Goal: Information Seeking & Learning: Learn about a topic

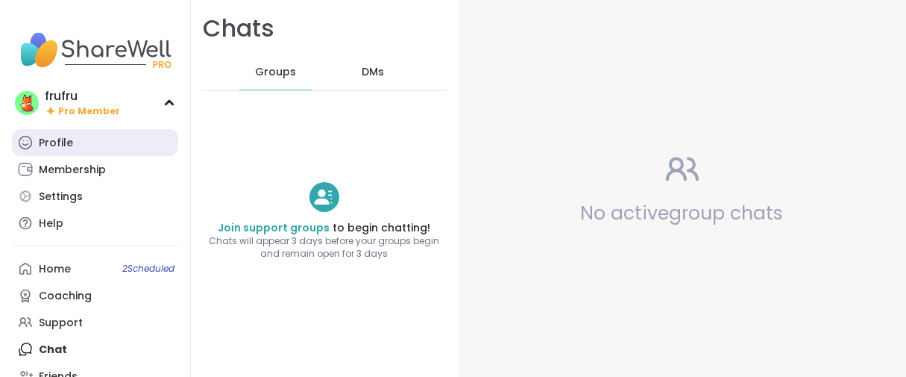
click at [58, 151] on div "Profile" at bounding box center [56, 143] width 34 height 15
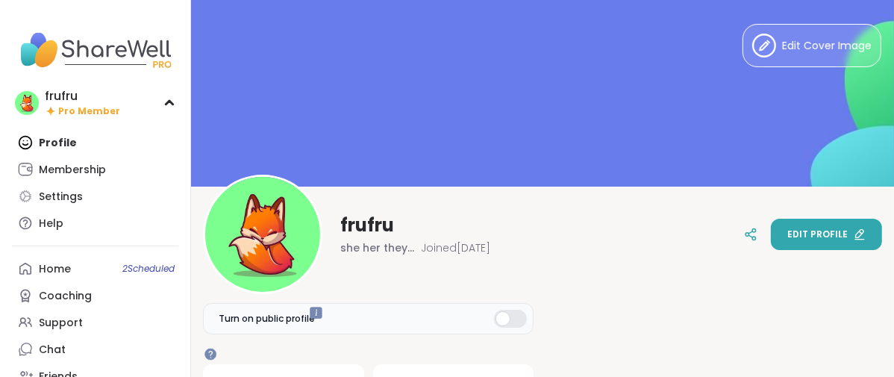
click at [787, 231] on span "Edit profile" at bounding box center [817, 233] width 60 height 13
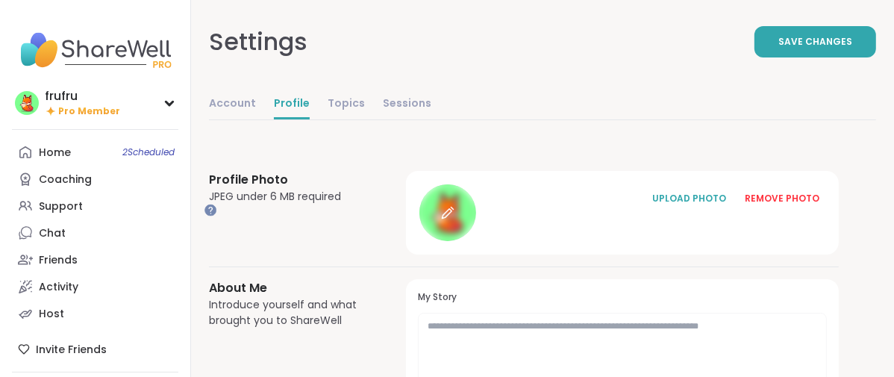
click at [454, 219] on icon at bounding box center [447, 212] width 13 height 13
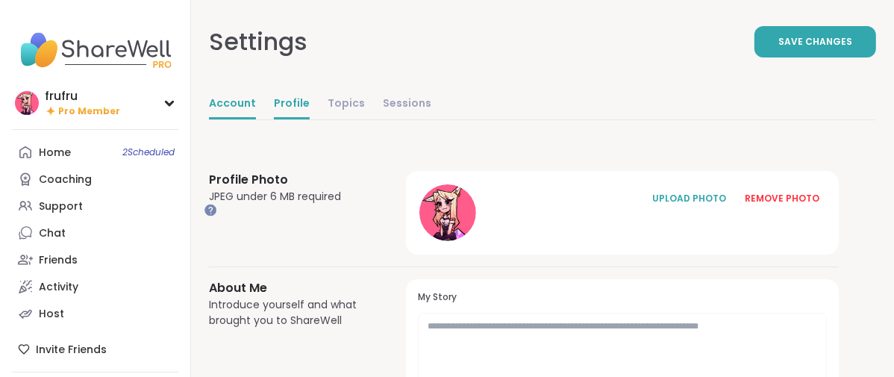
click at [256, 119] on link "Account" at bounding box center [232, 105] width 47 height 30
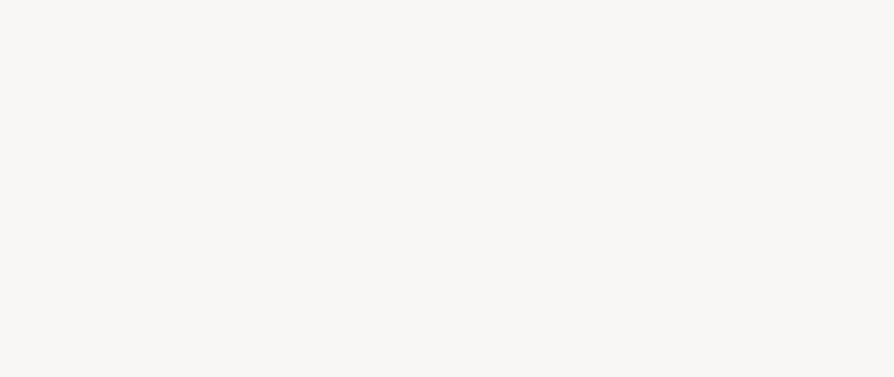
select select "**"
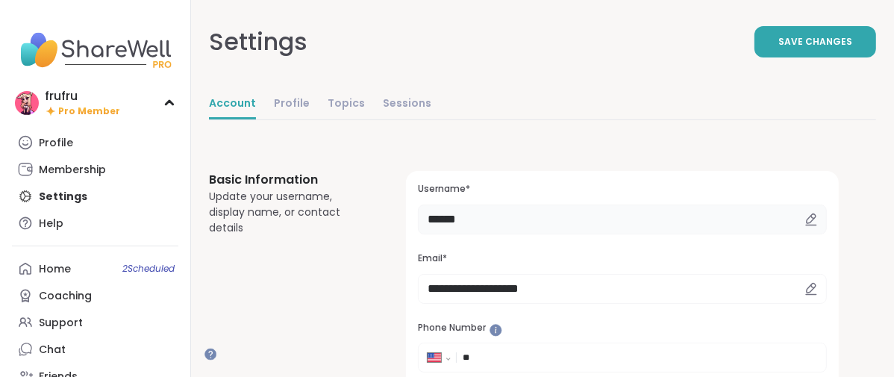
click at [576, 234] on input "******" at bounding box center [622, 219] width 409 height 30
type input "*"
type input "******"
click at [754, 57] on button "Save Changes" at bounding box center [815, 41] width 122 height 31
click at [73, 151] on div "Profile" at bounding box center [56, 143] width 34 height 15
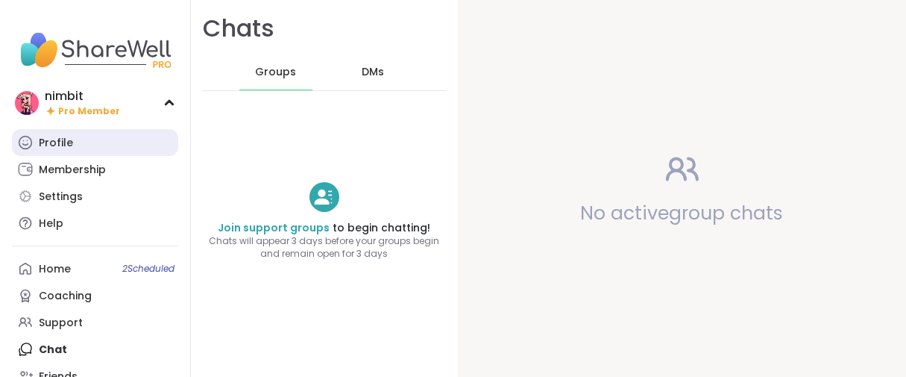
click at [90, 156] on link "Profile" at bounding box center [95, 142] width 166 height 27
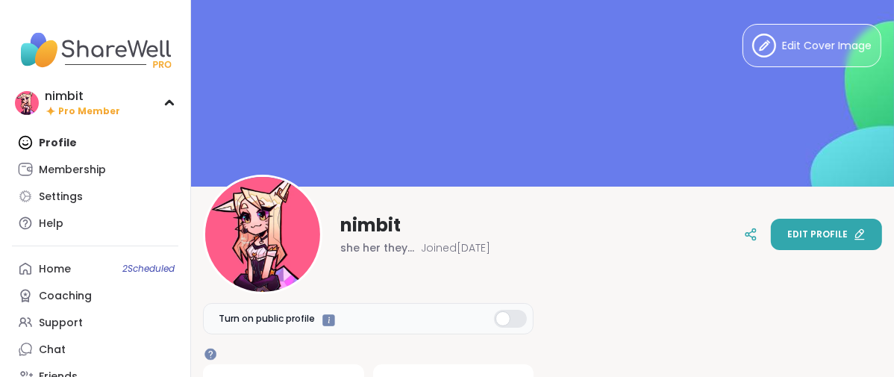
click at [770, 230] on button "Edit profile" at bounding box center [825, 234] width 111 height 31
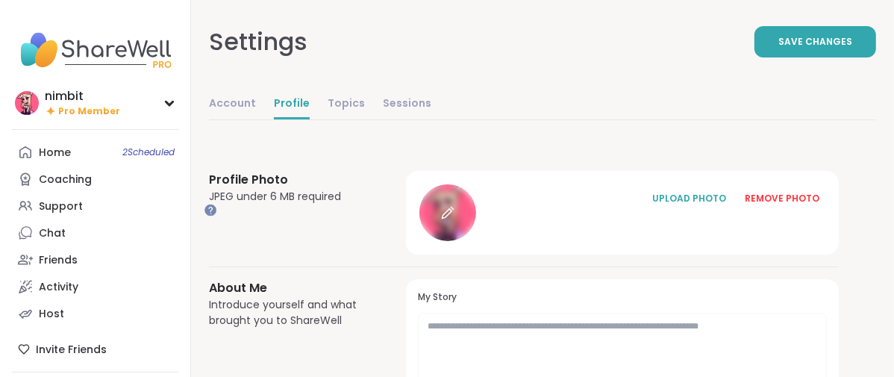
click at [476, 241] on div at bounding box center [447, 212] width 57 height 57
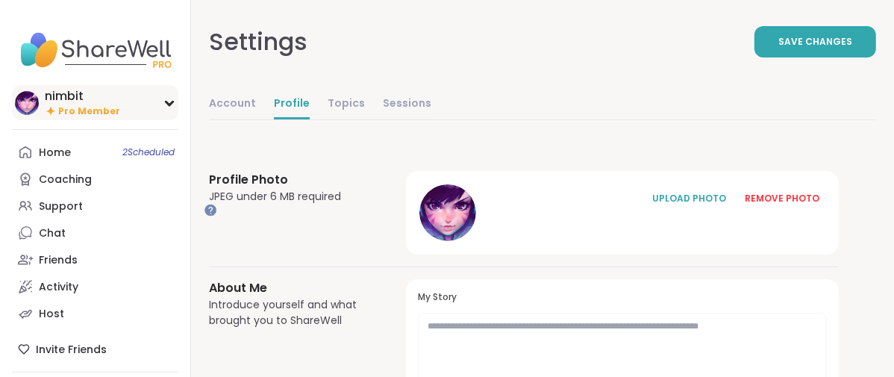
click at [69, 118] on span "Pro Member" at bounding box center [89, 111] width 62 height 13
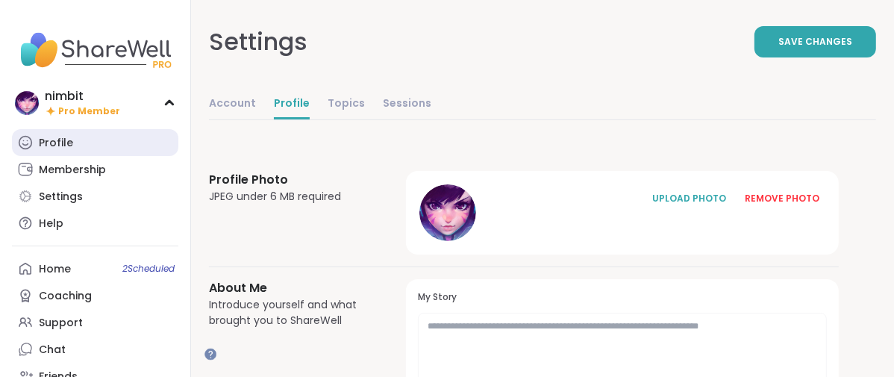
click at [67, 151] on div "Profile" at bounding box center [56, 143] width 34 height 15
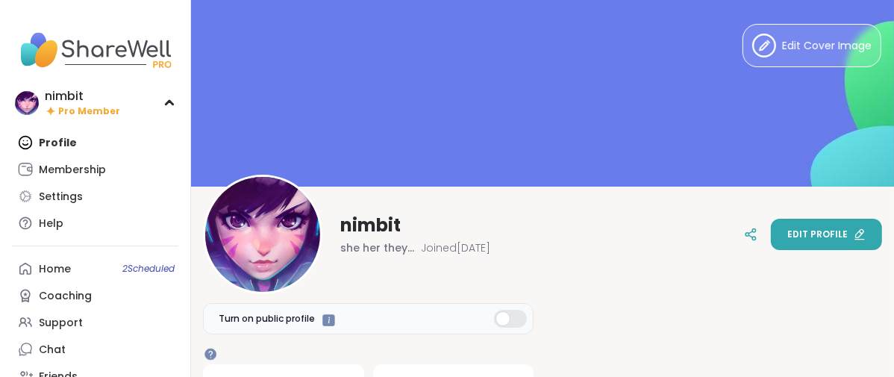
click at [792, 245] on button "Edit profile" at bounding box center [825, 234] width 111 height 31
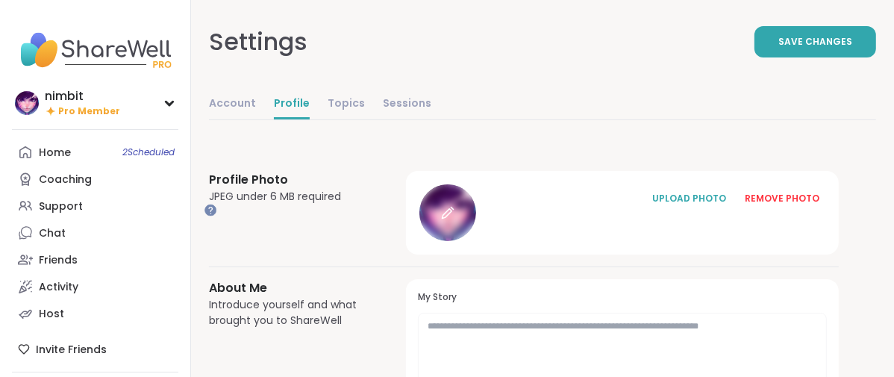
click at [451, 219] on icon at bounding box center [447, 214] width 10 height 10
click at [476, 241] on div at bounding box center [447, 212] width 57 height 57
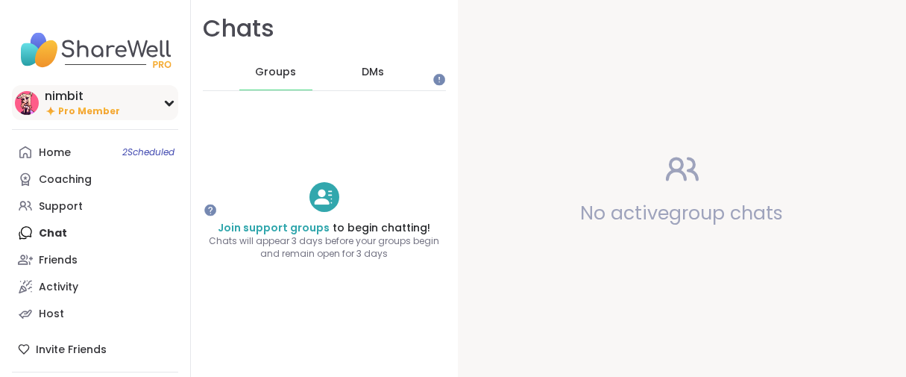
click at [49, 117] on icon at bounding box center [51, 110] width 12 height 13
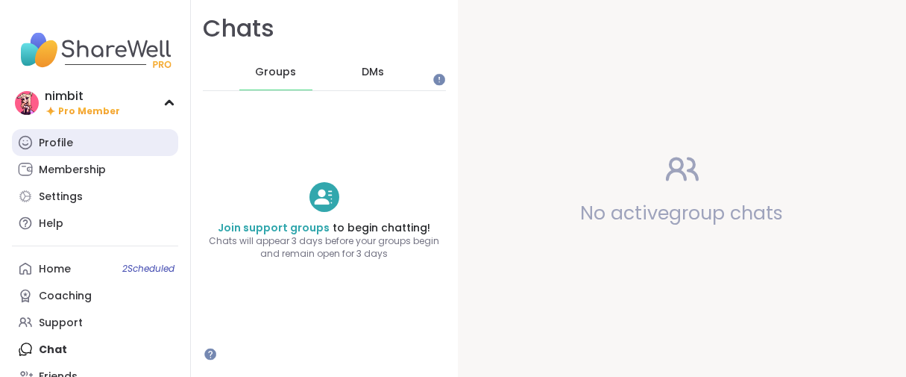
click at [72, 151] on div "Profile" at bounding box center [56, 143] width 34 height 15
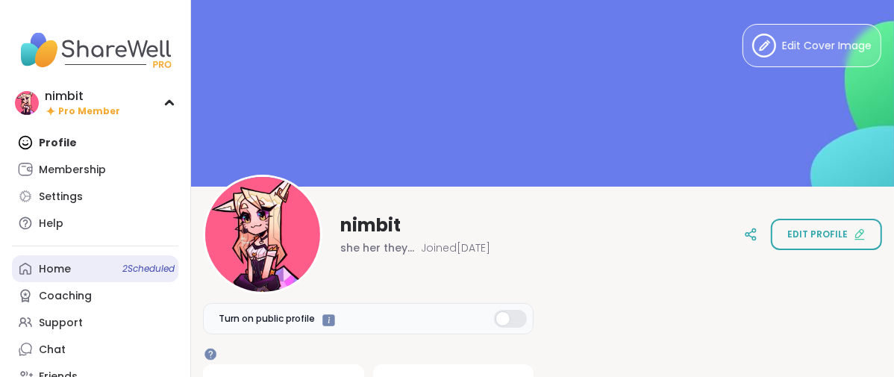
click at [45, 277] on div "Home 2 Scheduled" at bounding box center [55, 269] width 32 height 15
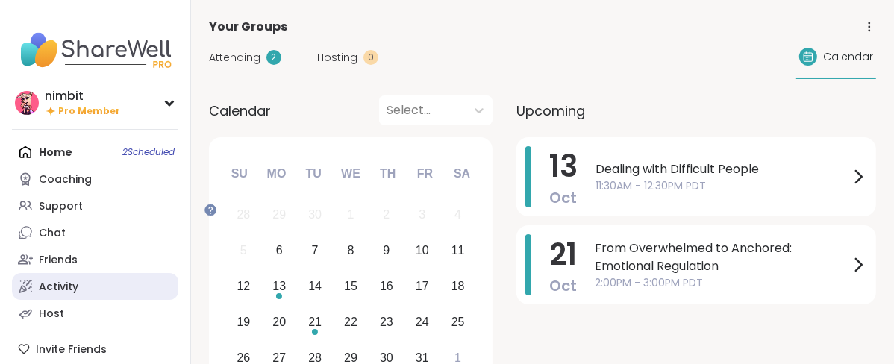
click at [55, 295] on div "Activity" at bounding box center [59, 287] width 40 height 15
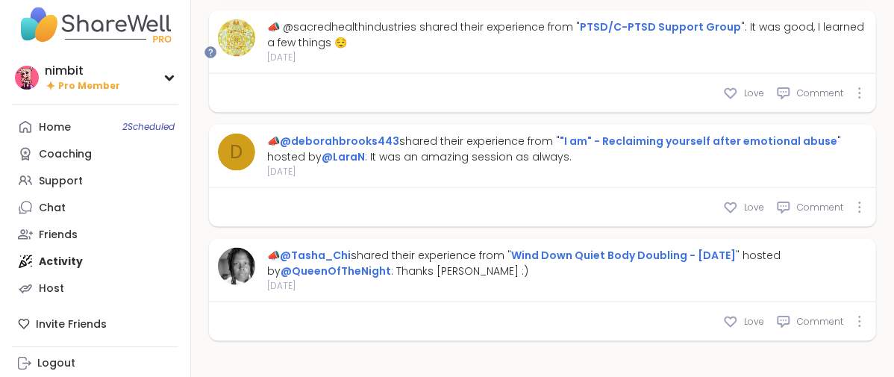
scroll to position [7035, 0]
click at [57, 201] on div "Chat" at bounding box center [52, 208] width 27 height 15
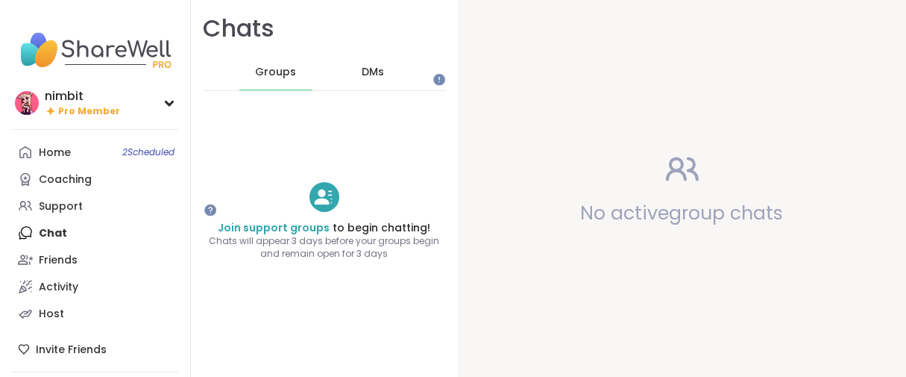
click at [384, 80] on span "DMs" at bounding box center [373, 72] width 22 height 15
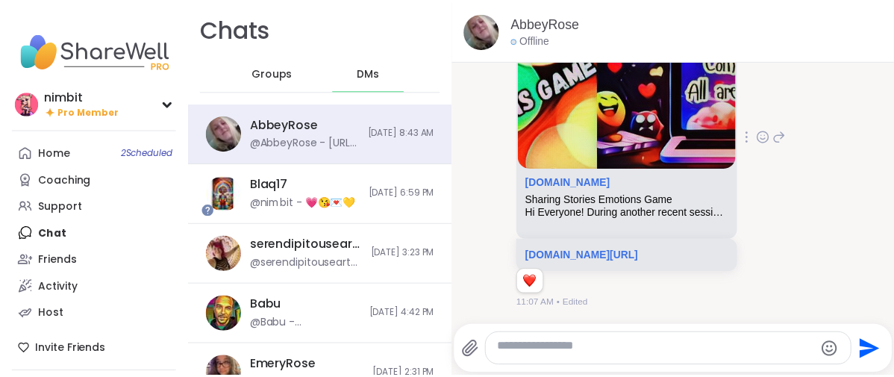
scroll to position [29606, 0]
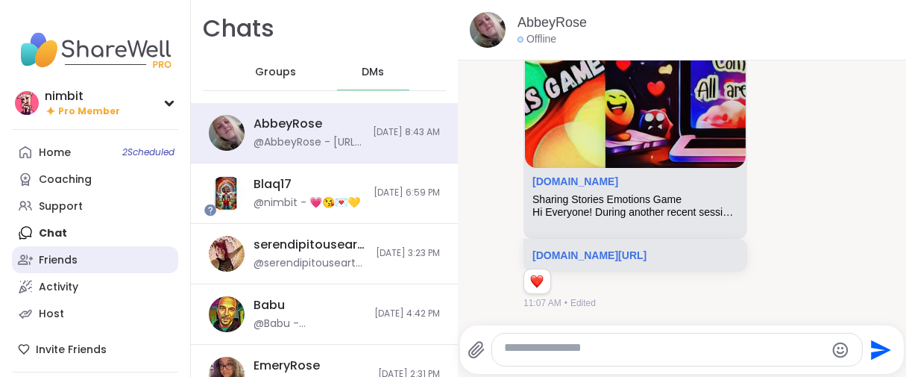
click at [46, 268] on div "Friends" at bounding box center [58, 260] width 39 height 15
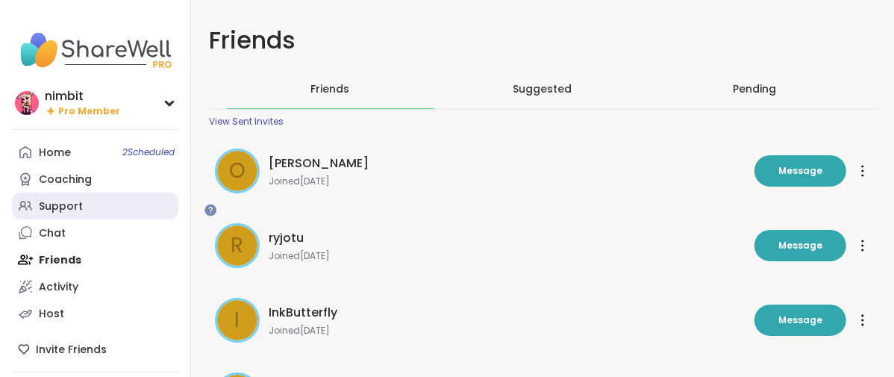
click at [78, 214] on div "Support" at bounding box center [61, 206] width 44 height 15
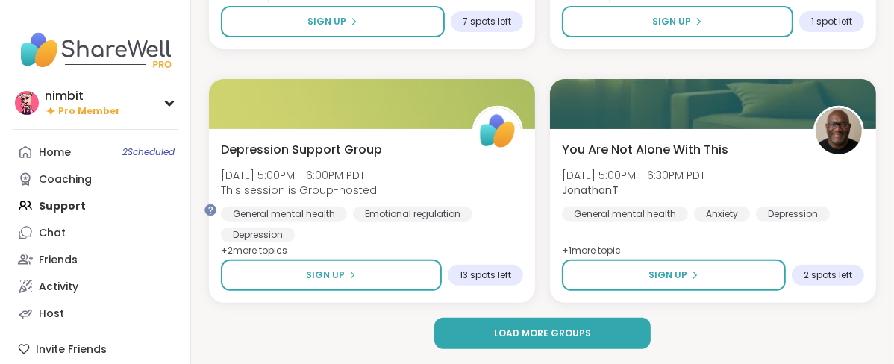
scroll to position [4606, 0]
click at [591, 339] on span "Load more groups" at bounding box center [542, 333] width 97 height 13
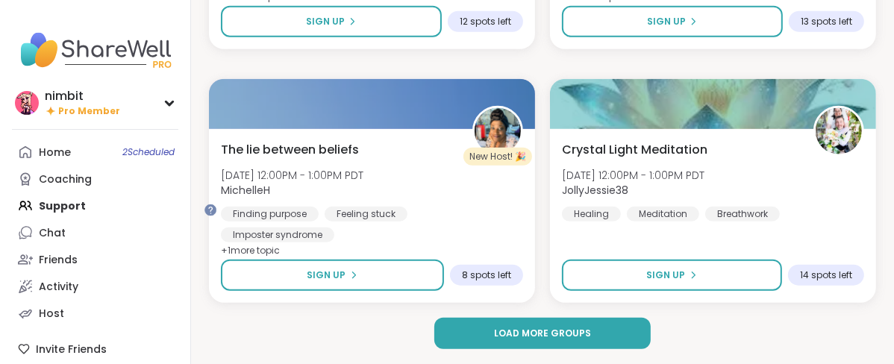
scroll to position [9304, 0]
click at [568, 328] on span "Load more groups" at bounding box center [542, 333] width 97 height 13
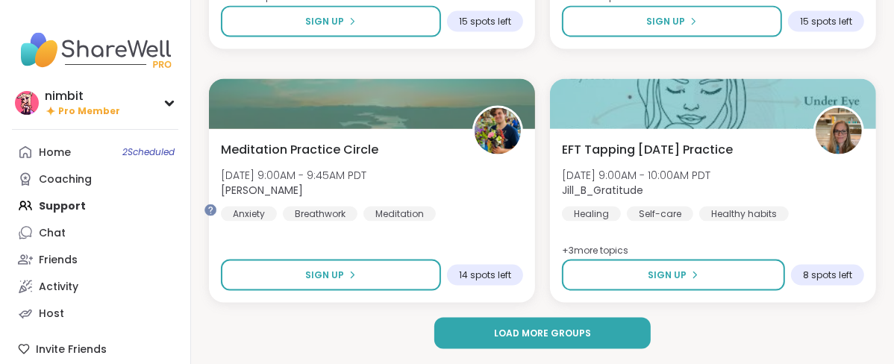
scroll to position [14003, 0]
click at [591, 336] on span "Load more groups" at bounding box center [542, 333] width 97 height 13
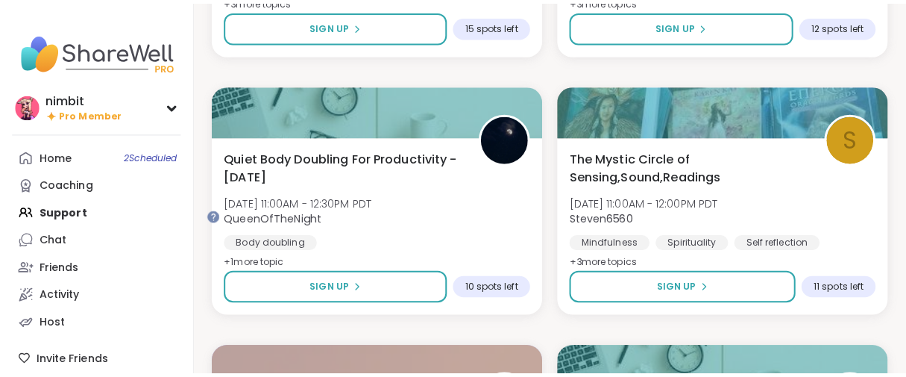
scroll to position [14500, 0]
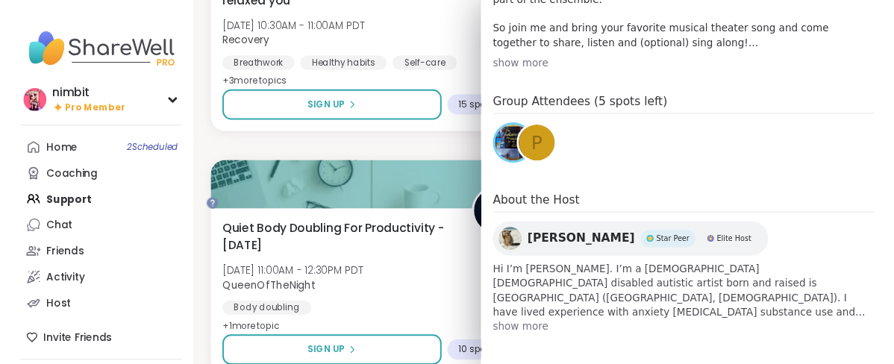
scroll to position [788, 0]
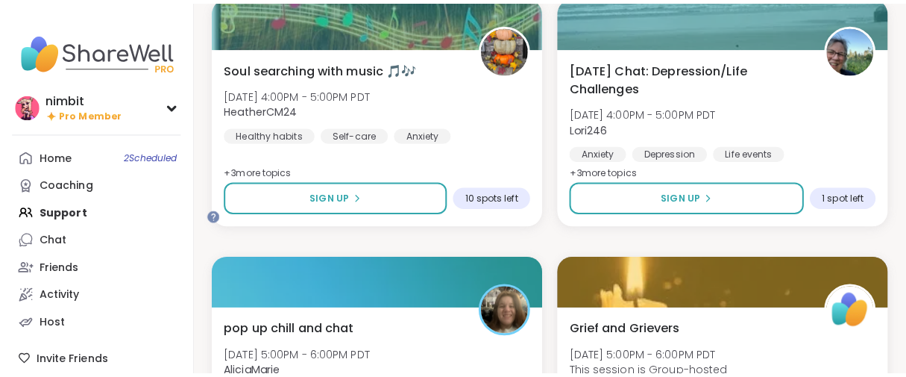
scroll to position [15909, 0]
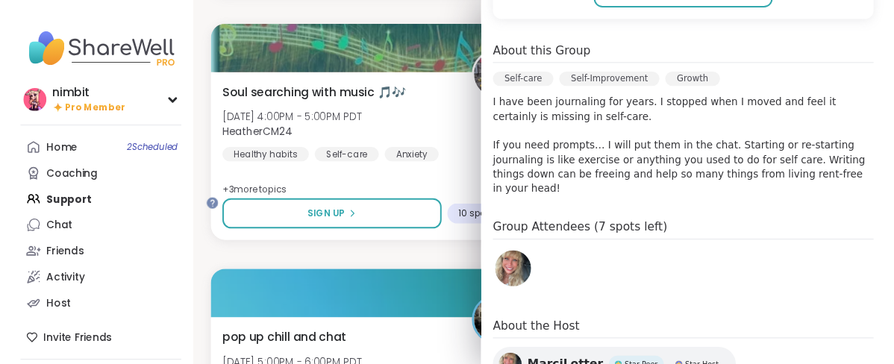
scroll to position [662, 0]
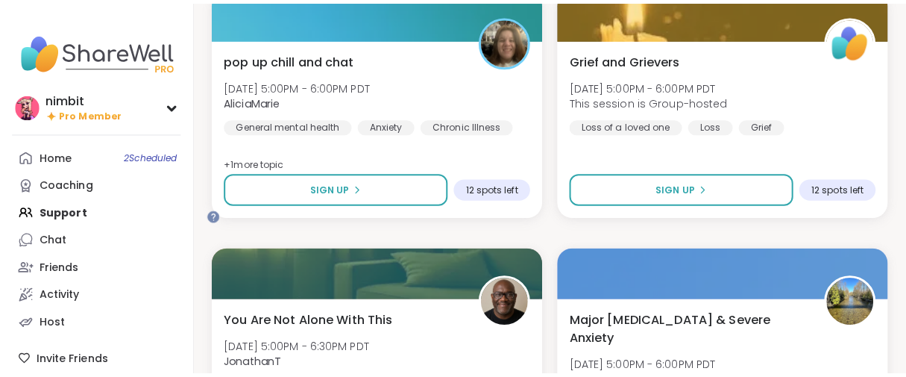
scroll to position [16323, 0]
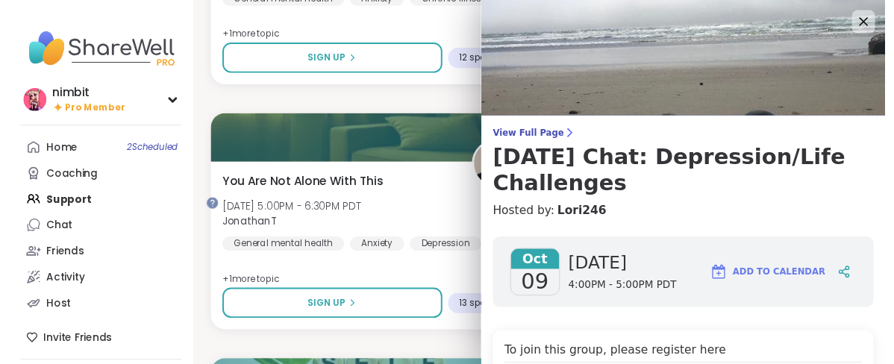
scroll to position [497, 0]
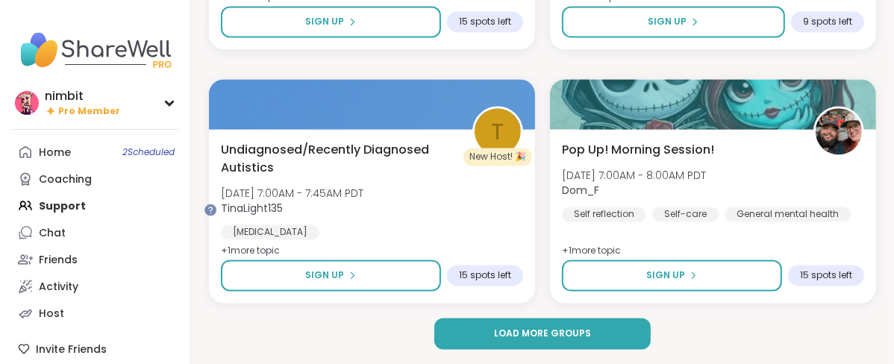
scroll to position [18702, 0]
click at [591, 336] on span "Load more groups" at bounding box center [542, 333] width 97 height 13
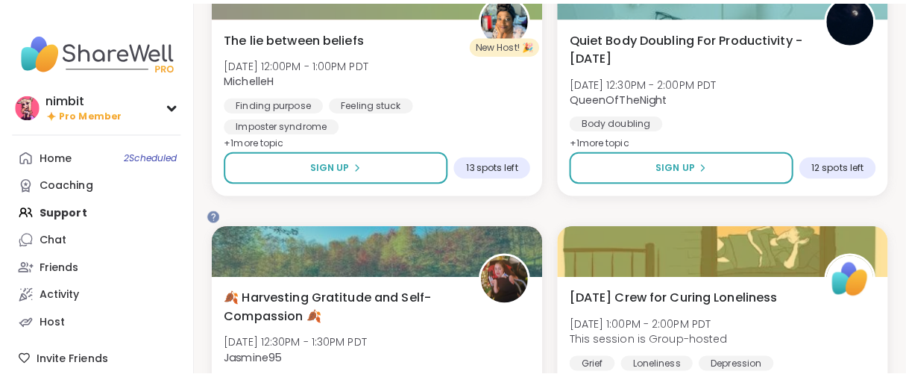
scroll to position [20028, 0]
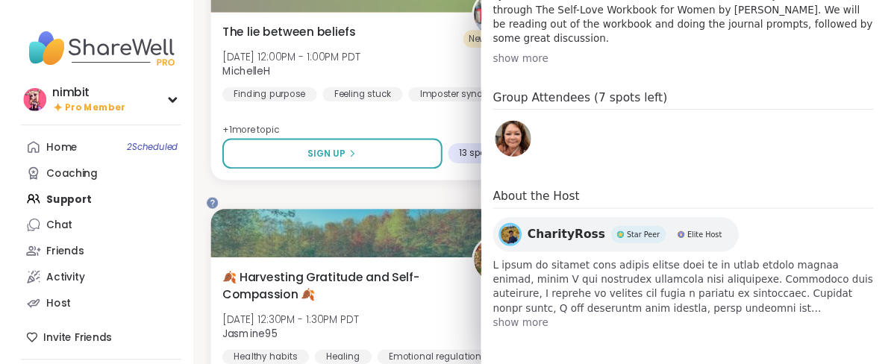
scroll to position [662, 0]
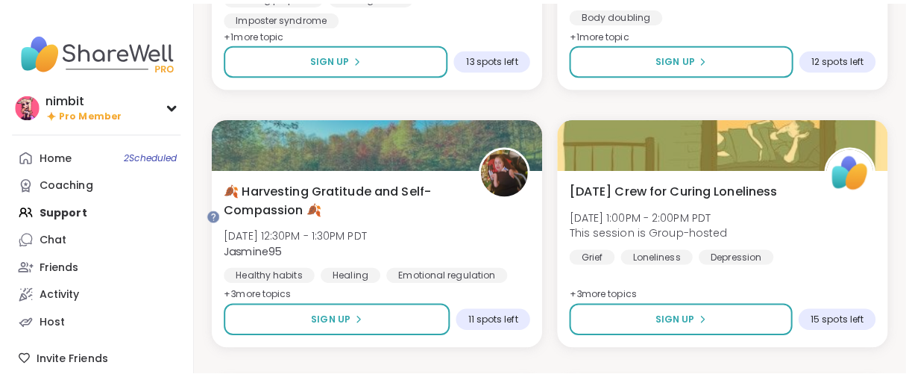
scroll to position [20276, 0]
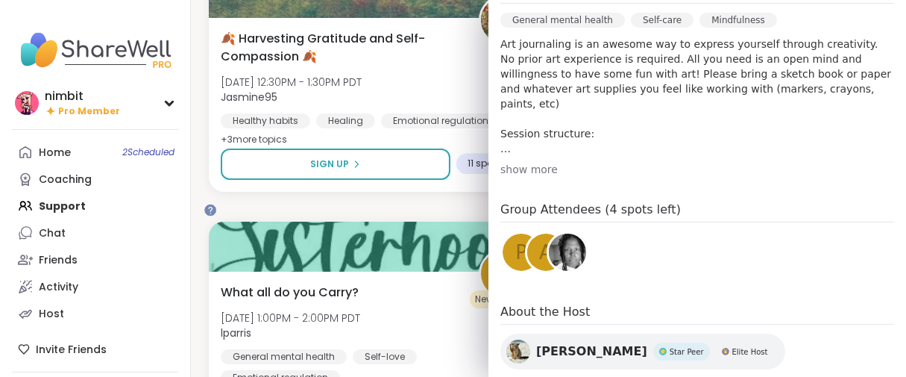
scroll to position [424, 0]
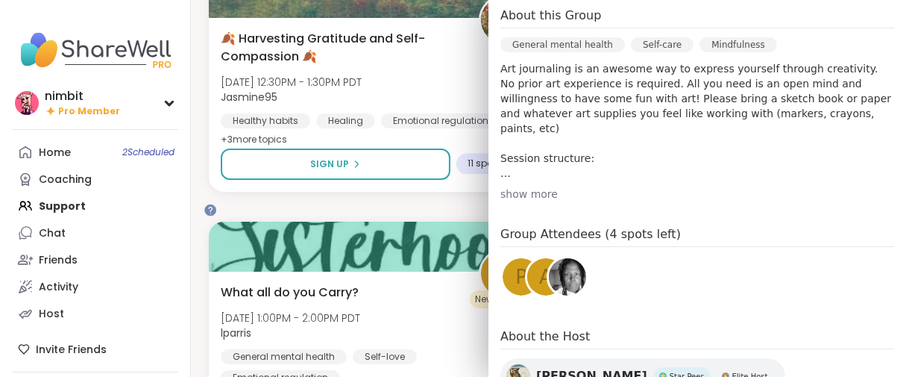
click at [551, 201] on div "show more" at bounding box center [697, 193] width 394 height 15
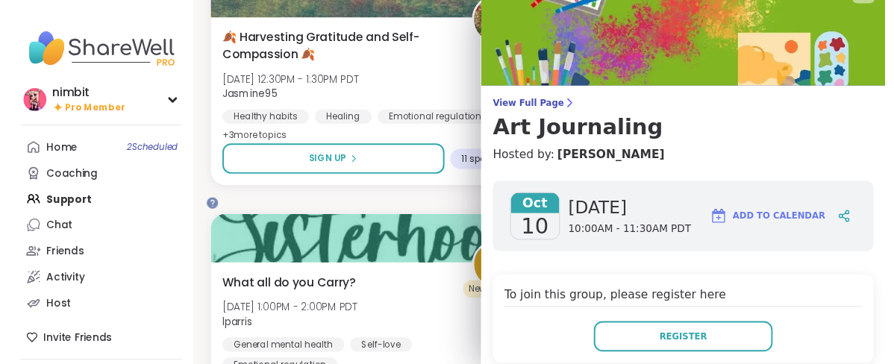
scroll to position [0, 0]
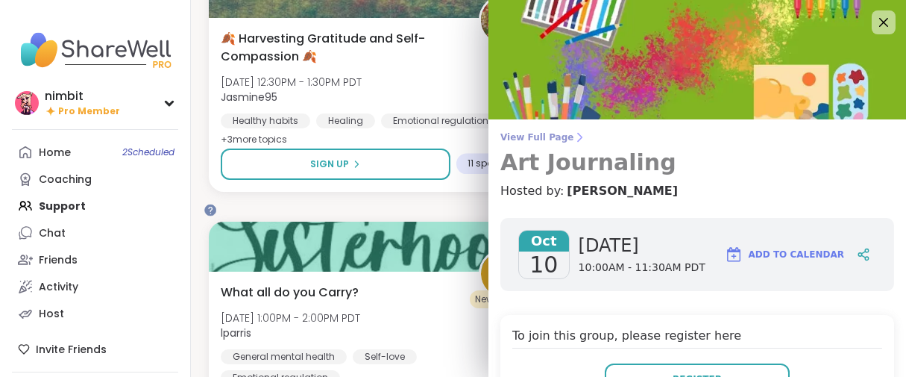
click at [553, 143] on span "View Full Page" at bounding box center [697, 137] width 394 height 12
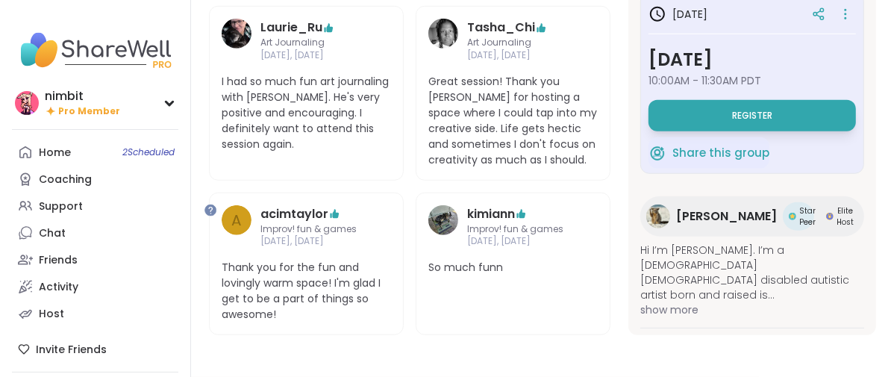
scroll to position [1519, 0]
click at [78, 214] on div "Support" at bounding box center [61, 206] width 44 height 15
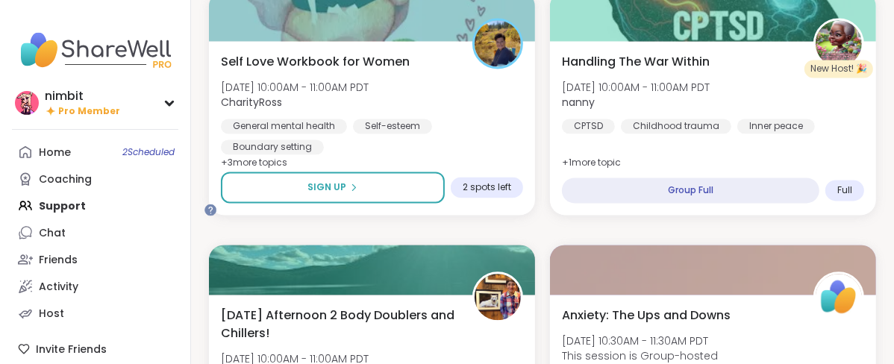
scroll to position [2307, 0]
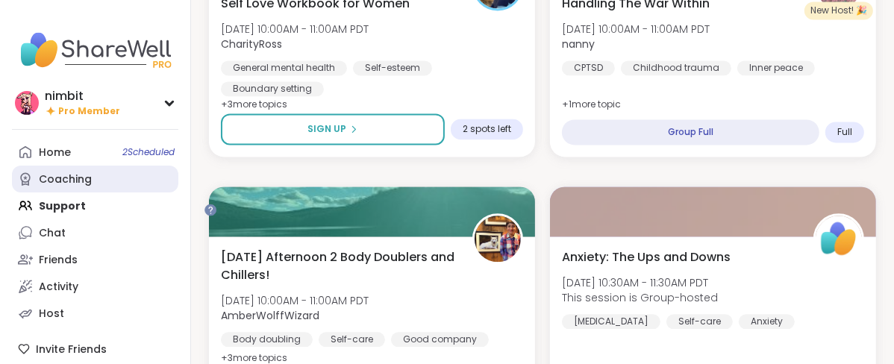
click at [91, 187] on div "Coaching" at bounding box center [65, 179] width 53 height 15
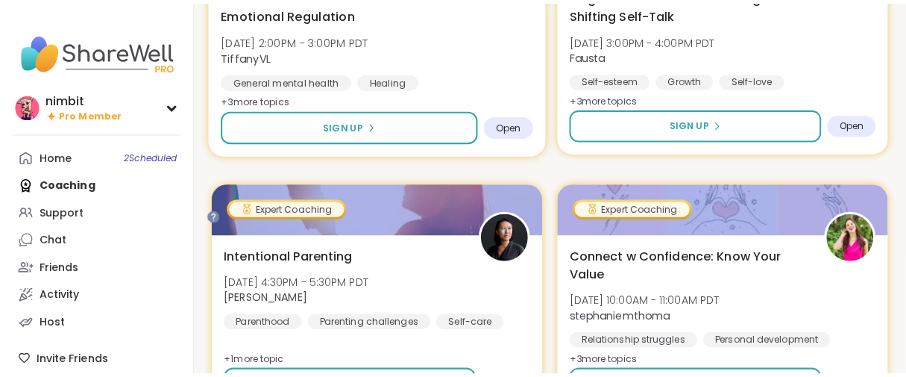
scroll to position [331, 0]
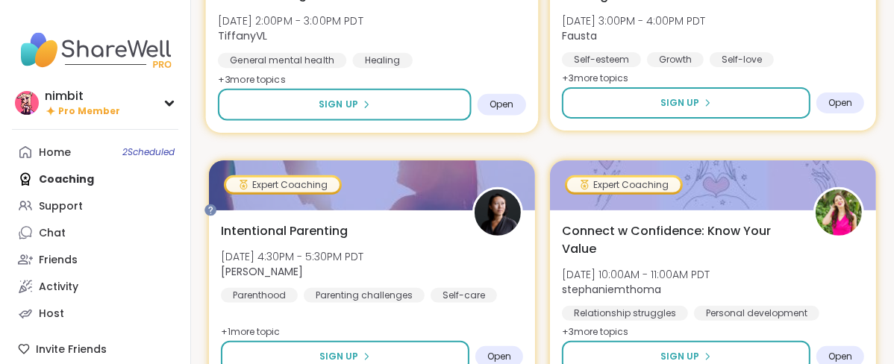
click at [484, 70] on div "From Overwhelmed to Anchored: Emotional Regulation Tue, Oct 07 | 2:00PM - 3:00P…" at bounding box center [372, 28] width 308 height 122
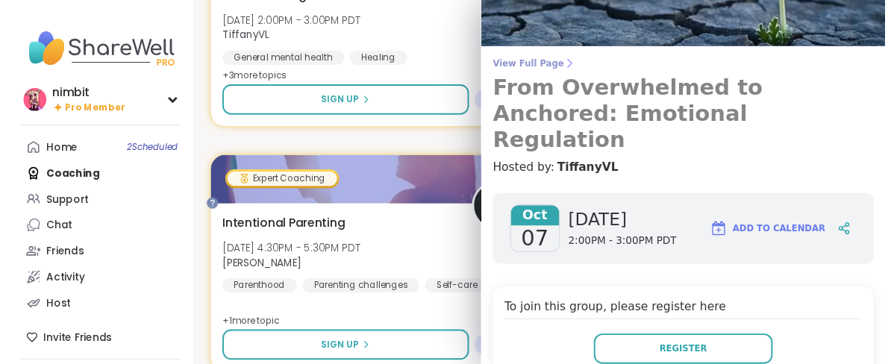
scroll to position [0, 0]
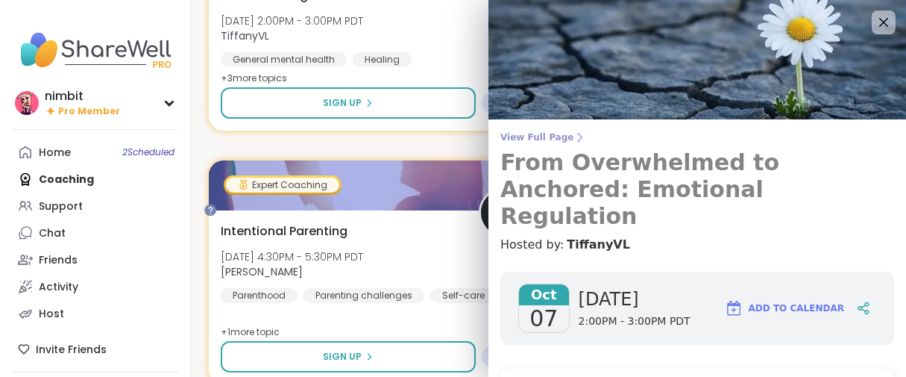
click at [517, 143] on span "View Full Page" at bounding box center [697, 137] width 394 height 12
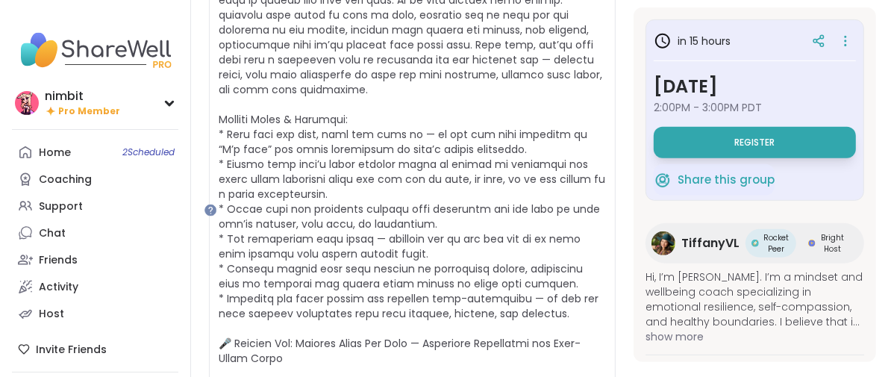
scroll to position [310, 0]
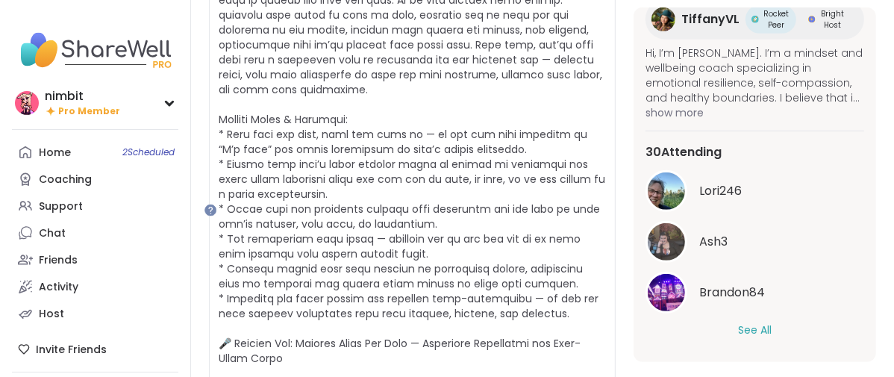
click at [738, 326] on button "See All" at bounding box center [755, 330] width 34 height 16
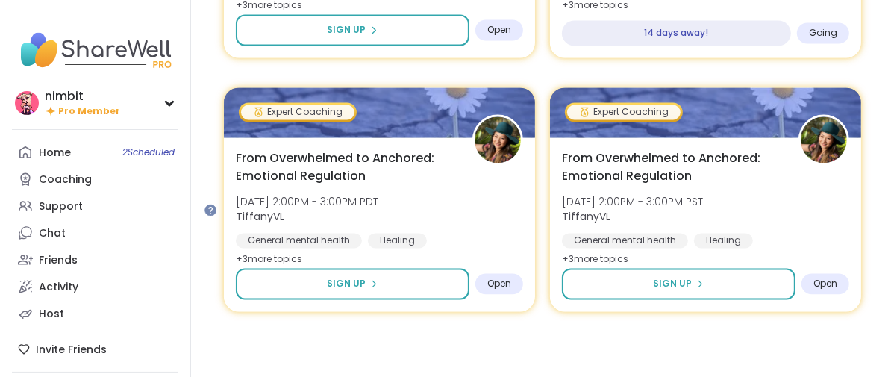
scroll to position [3482, 0]
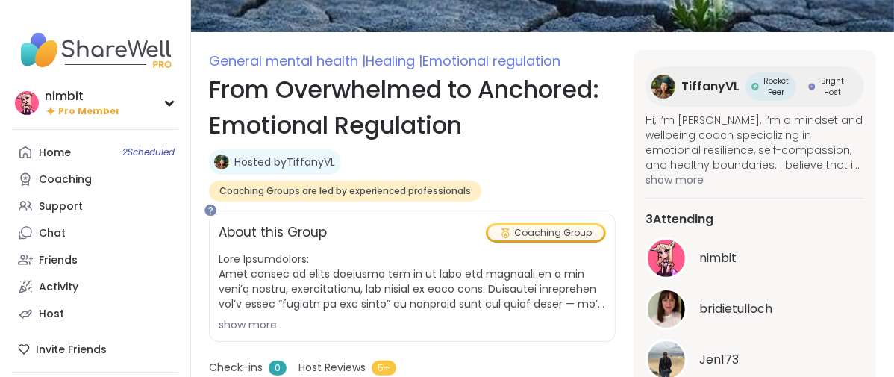
scroll to position [166, 0]
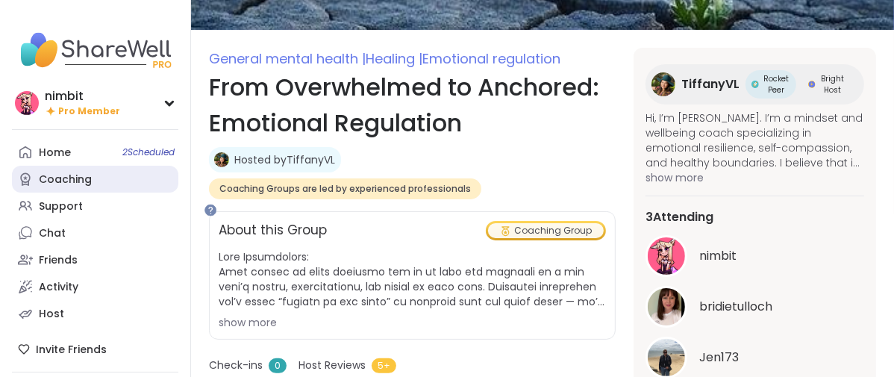
click at [53, 187] on div "Coaching" at bounding box center [65, 179] width 53 height 15
type textarea "*"
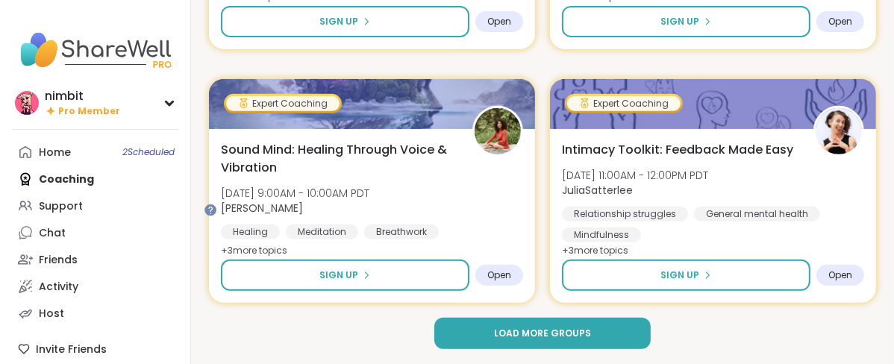
scroll to position [4645, 0]
click at [561, 345] on button "Load more groups" at bounding box center [542, 333] width 216 height 31
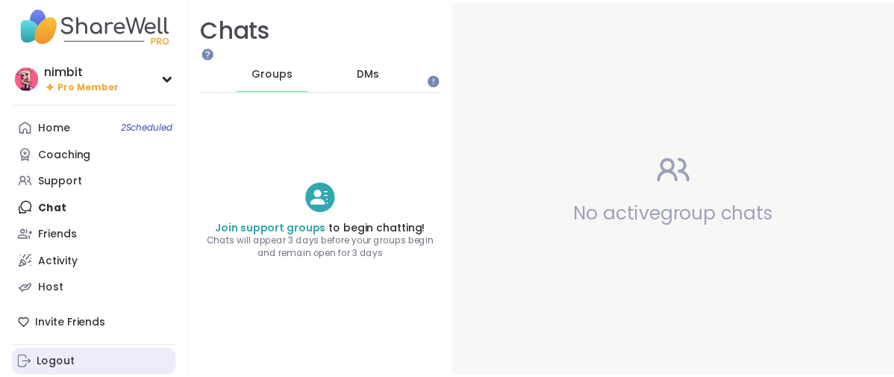
scroll to position [157, 0]
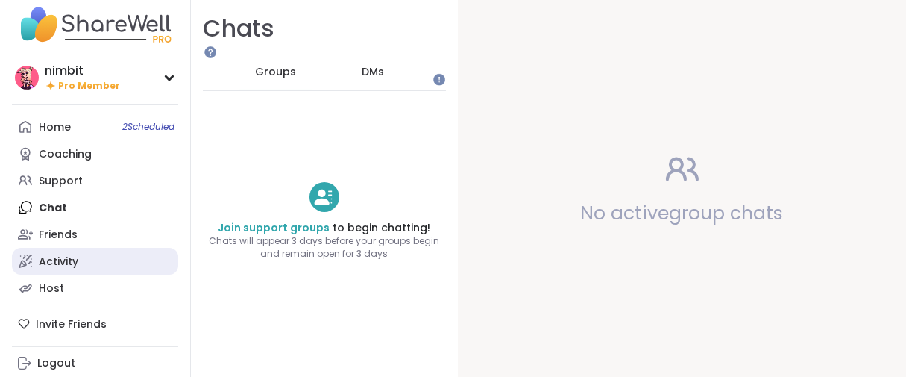
click at [51, 254] on div "Activity" at bounding box center [59, 261] width 40 height 15
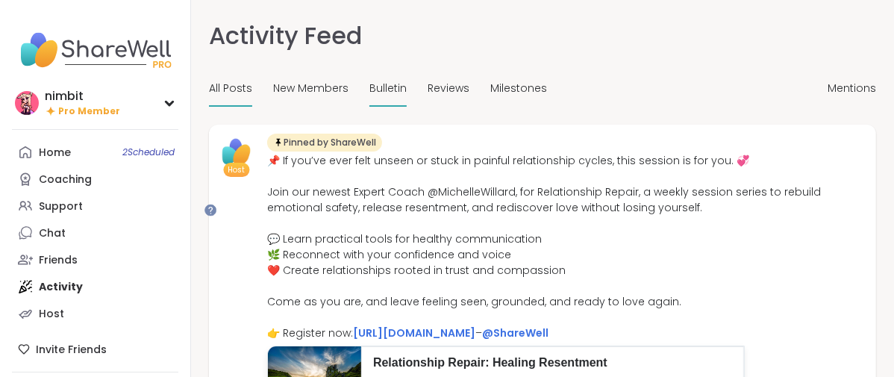
click at [406, 96] on span "Bulletin" at bounding box center [387, 89] width 37 height 16
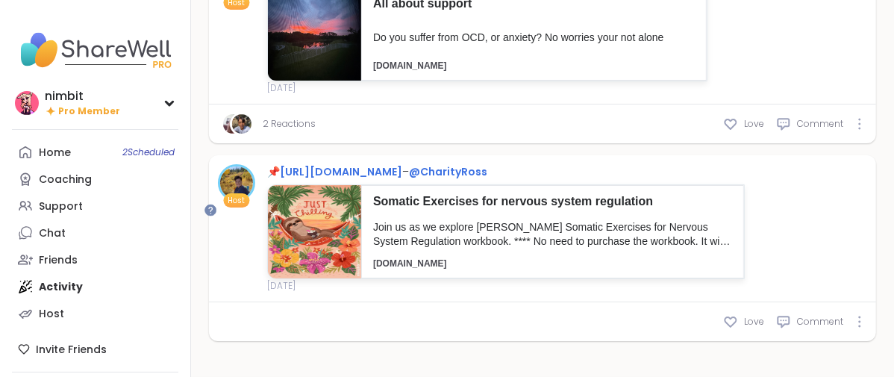
scroll to position [4975, 0]
click at [48, 160] on div "Home 2 Scheduled" at bounding box center [55, 152] width 32 height 15
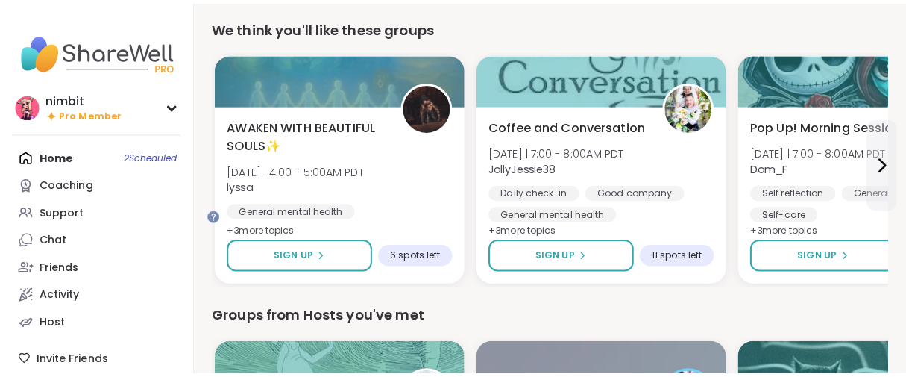
scroll to position [497, 0]
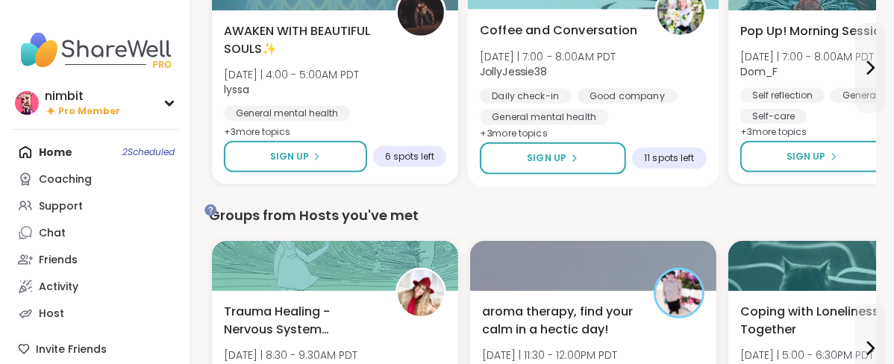
click at [552, 49] on div "Coffee and Conversation [DATE] | 7:00 - 8:00AM PDT JollyJessie38 Daily check-in…" at bounding box center [593, 98] width 251 height 178
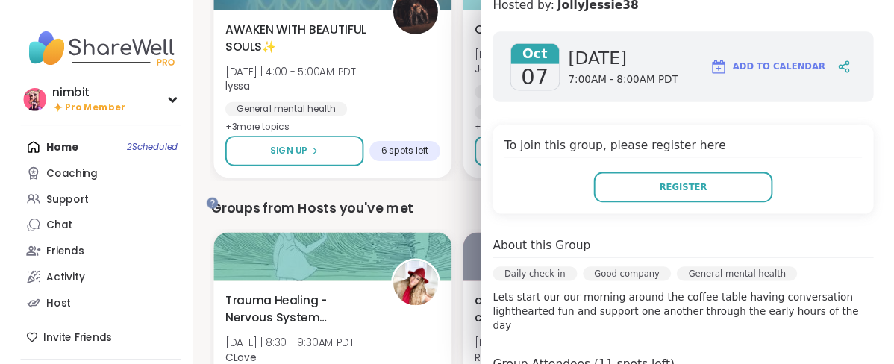
scroll to position [0, 0]
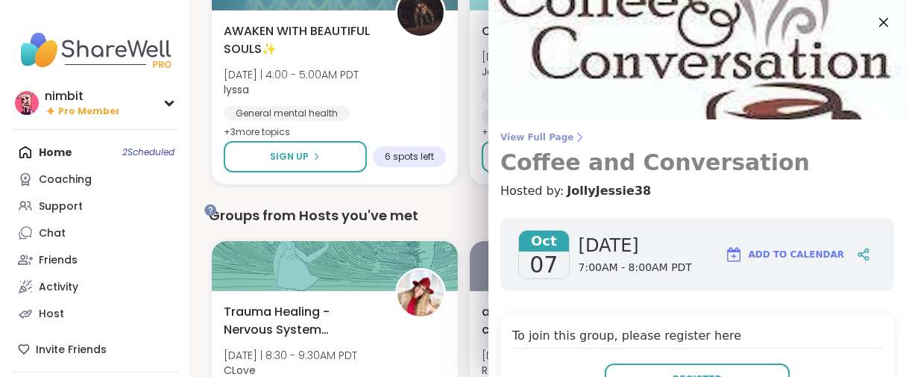
click at [555, 143] on span "View Full Page" at bounding box center [697, 137] width 394 height 12
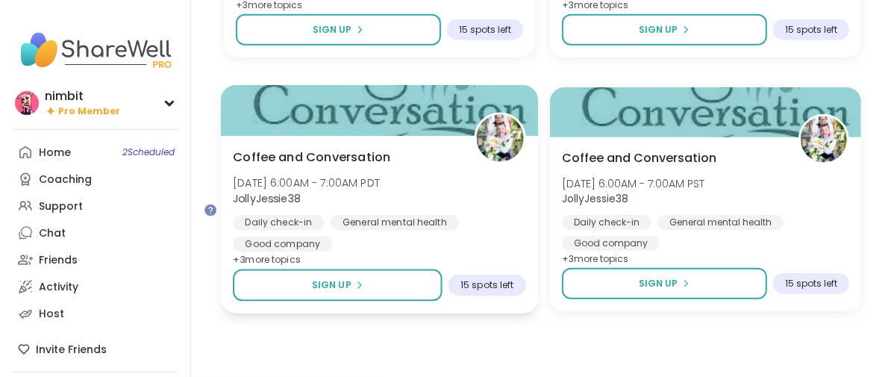
scroll to position [1574, 0]
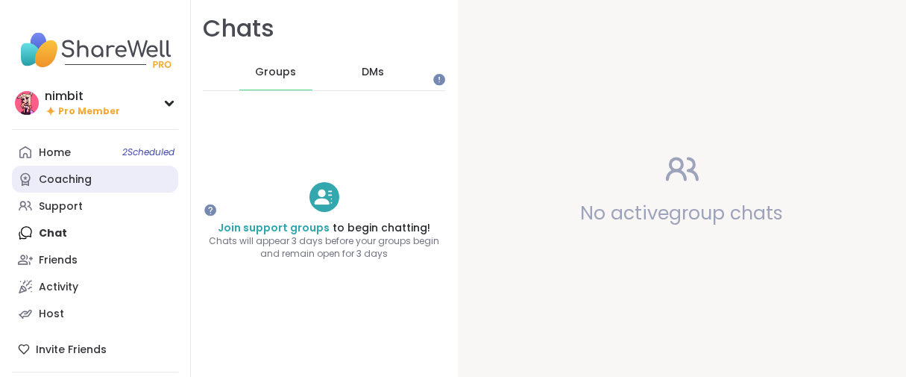
click at [82, 187] on div "Coaching" at bounding box center [65, 179] width 53 height 15
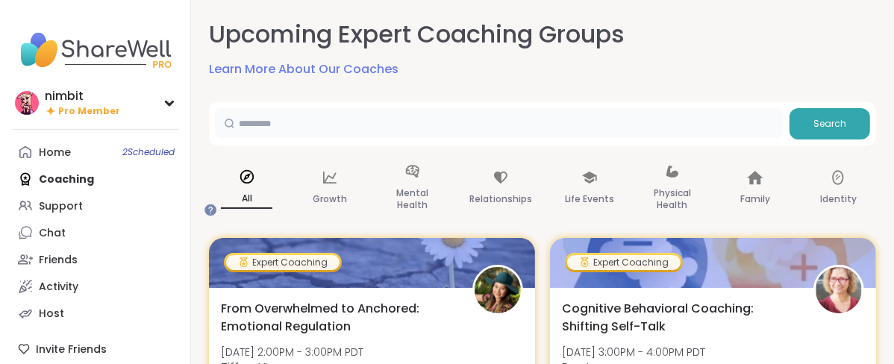
click at [341, 138] on input "text" at bounding box center [499, 123] width 568 height 30
type input "*"
type input "********"
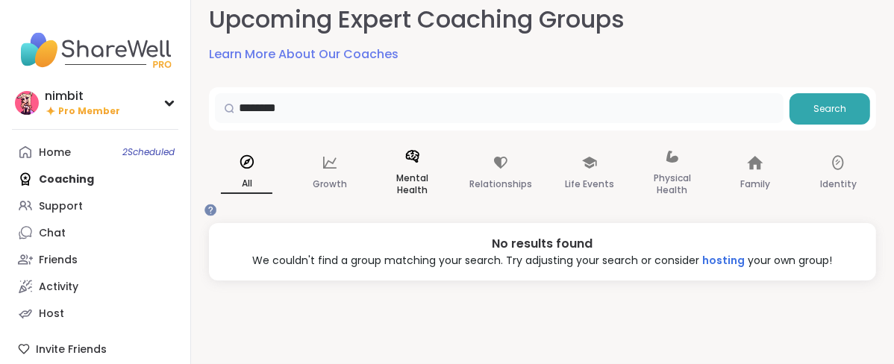
scroll to position [28, 0]
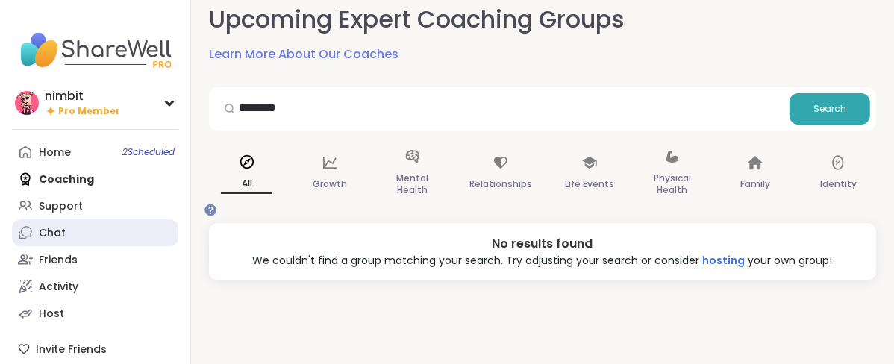
click at [42, 246] on link "Chat" at bounding box center [95, 232] width 166 height 27
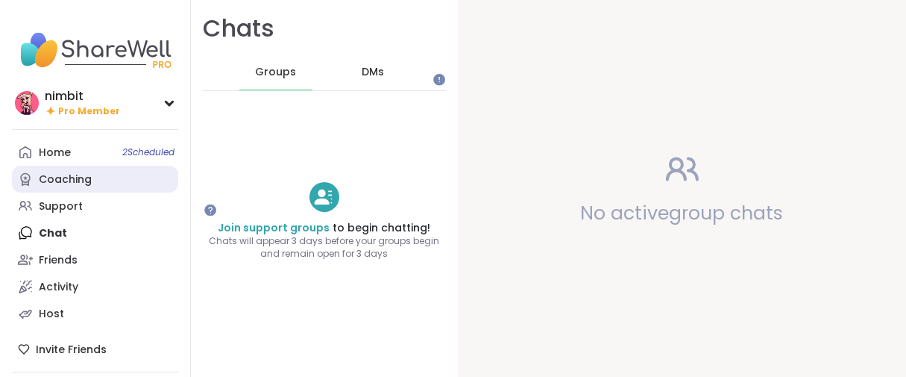
click at [33, 186] on icon at bounding box center [25, 179] width 15 height 15
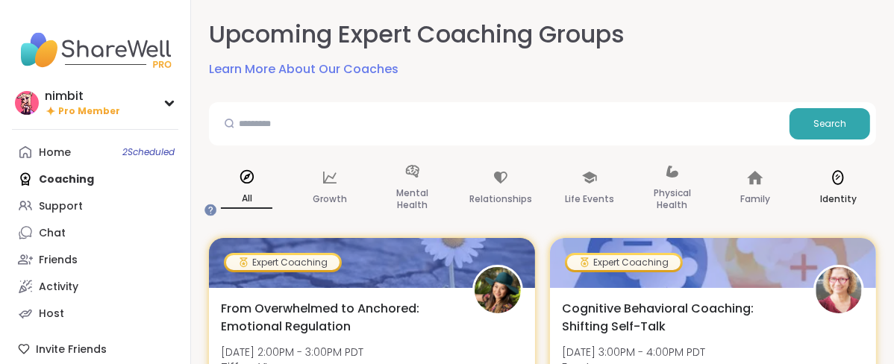
click at [876, 218] on div "Identity" at bounding box center [837, 188] width 75 height 75
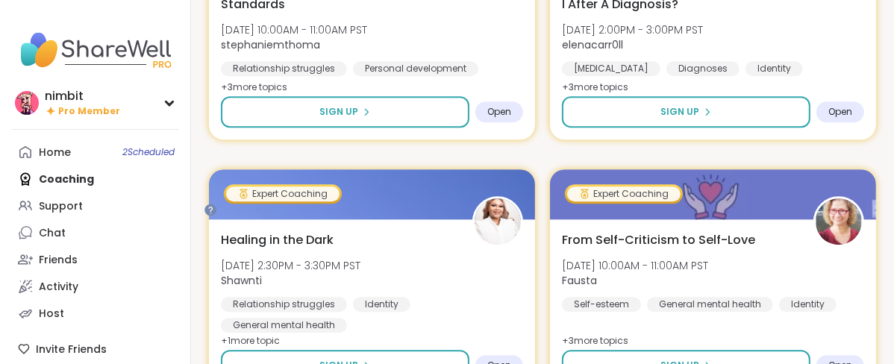
scroll to position [2983, 0]
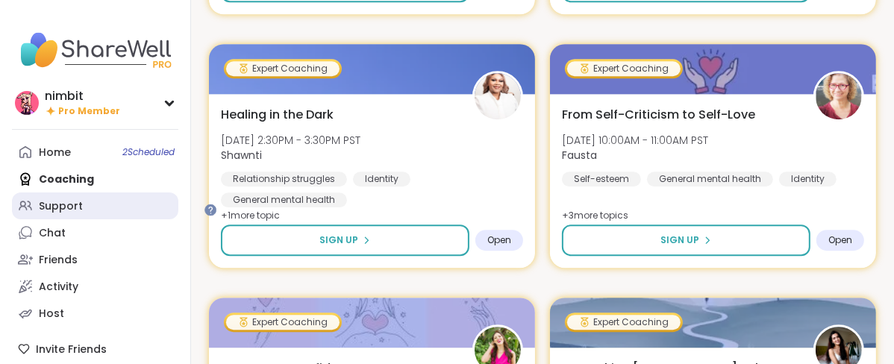
click at [67, 214] on div "Support" at bounding box center [61, 206] width 44 height 15
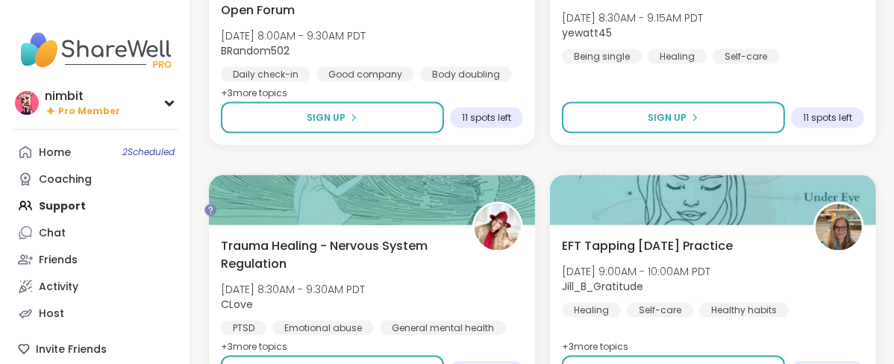
scroll to position [1657, 0]
